Goal: Navigation & Orientation: Find specific page/section

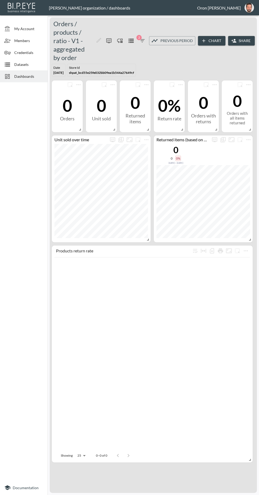
click at [251, 12] on img "oron@bipeye.com" at bounding box center [250, 8] width 10 height 10
click at [244, 21] on li "Switch Organization" at bounding box center [236, 21] width 46 height 10
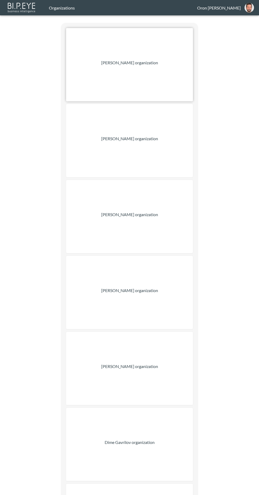
click at [173, 66] on div "[PERSON_NAME] organization" at bounding box center [129, 64] width 127 height 73
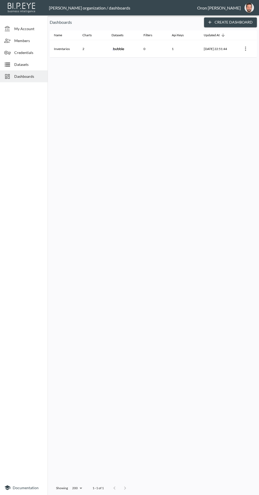
click at [29, 64] on span "Datasets" at bounding box center [28, 65] width 29 height 6
